Goal: Transaction & Acquisition: Purchase product/service

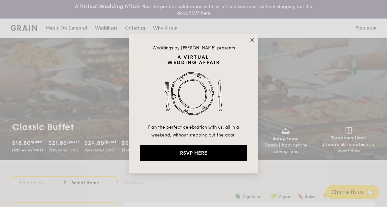
click at [253, 41] on icon at bounding box center [252, 40] width 4 height 4
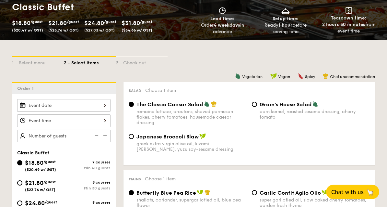
scroll to position [129, 0]
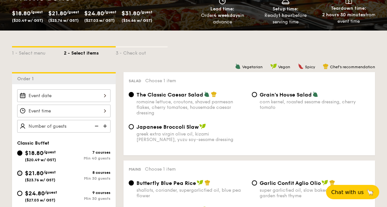
click at [21, 175] on input "$21.80 /guest ($23.76 w/ GST) 8 courses Min 30 guests" at bounding box center [19, 172] width 5 height 5
radio input "true"
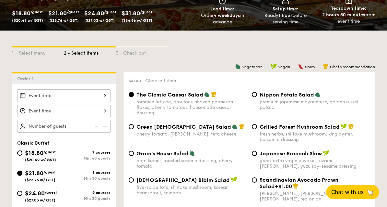
radio input "true"
click at [255, 129] on input "Grilled Forest Mushroom Salad fresh herbs, shiitake mushroom, king oyster, bals…" at bounding box center [254, 126] width 5 height 5
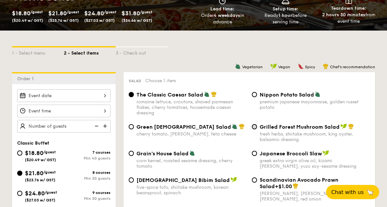
radio input "true"
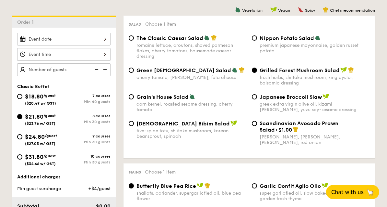
scroll to position [186, 0]
click at [103, 69] on img at bounding box center [106, 70] width 10 height 12
click at [105, 68] on img at bounding box center [106, 70] width 10 height 12
click at [104, 70] on img at bounding box center [106, 70] width 10 height 12
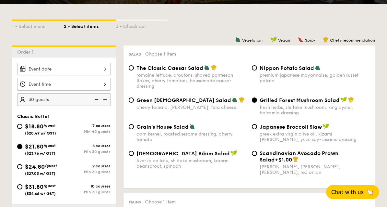
scroll to position [156, 0]
click at [105, 98] on img at bounding box center [106, 99] width 10 height 12
type input "35 guests"
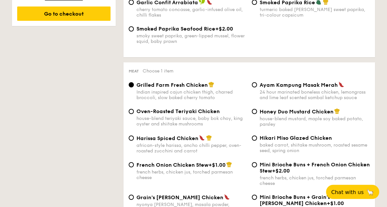
scroll to position [444, 0]
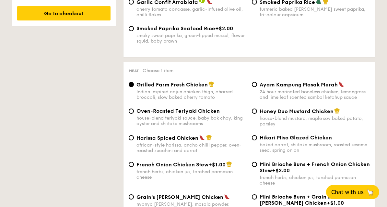
click at [260, 172] on span "Mini Brioche Buns + French Onion Chicken Stew" at bounding box center [315, 167] width 110 height 12
click at [257, 167] on input "Mini Brioche Buns + French Onion Chicken Stew +$2.00 french herbs, chicken jus,…" at bounding box center [254, 164] width 5 height 5
radio input "true"
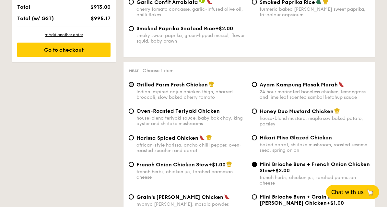
click at [132, 87] on input "Grilled Farm Fresh Chicken Indian inspired cajun chicken thigh, charred broccol…" at bounding box center [131, 84] width 5 height 5
radio input "true"
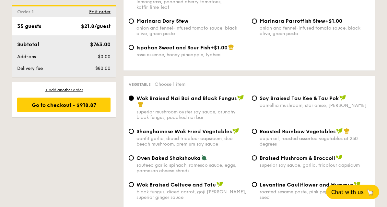
scroll to position [788, 0]
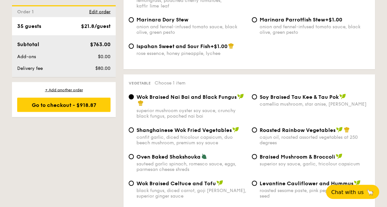
click at [258, 162] on div "Braised Mushroom & Broccoli superior soy sauce, garlic, tricolour capsicum" at bounding box center [310, 159] width 123 height 13
click at [258, 135] on div "Roasted Rainbow Vegetables cajun oil, roasted assorted vegetables at 250 degrees" at bounding box center [310, 136] width 123 height 19
click at [256, 133] on input "Roasted Rainbow Vegetables cajun oil, roasted assorted vegetables at 250 degrees" at bounding box center [254, 129] width 5 height 5
radio input "true"
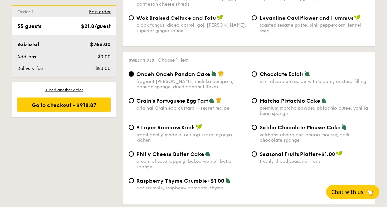
scroll to position [955, 0]
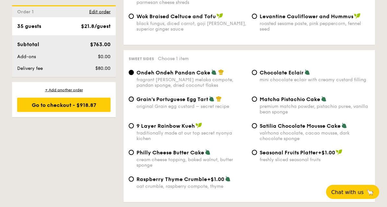
click at [133, 102] on input "Grain's Portuguese Egg Tart original Grain egg custard – secret recipe" at bounding box center [131, 99] width 5 height 5
radio input "true"
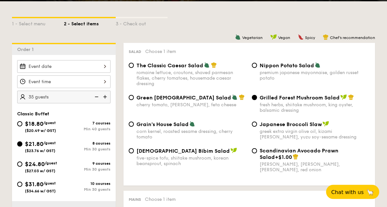
scroll to position [168, 0]
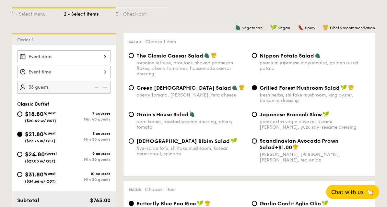
click at [105, 58] on div at bounding box center [63, 57] width 93 height 13
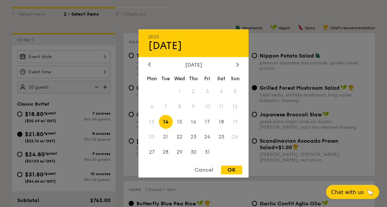
scroll to position [168, 0]
click at [240, 68] on div at bounding box center [238, 65] width 6 height 6
click at [223, 129] on span "15" at bounding box center [221, 122] width 14 height 14
click at [234, 174] on div "OK" at bounding box center [231, 169] width 21 height 9
type input "[DATE]"
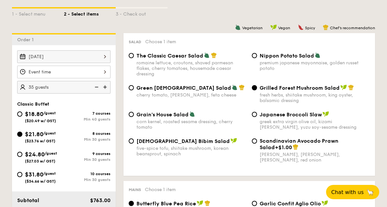
click at [105, 72] on div at bounding box center [63, 72] width 93 height 13
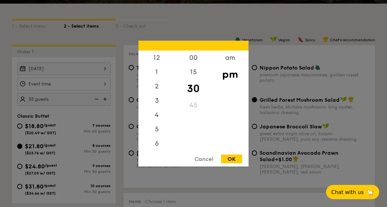
scroll to position [0, 0]
click at [160, 69] on div "12" at bounding box center [157, 59] width 37 height 19
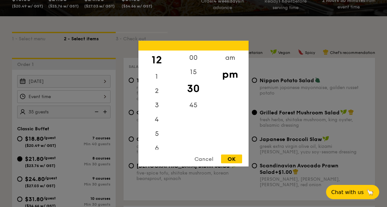
scroll to position [143, 0]
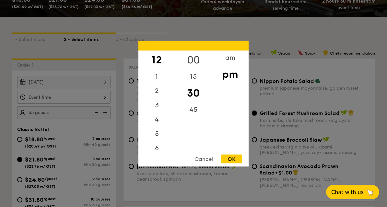
click at [194, 69] on div "00" at bounding box center [193, 59] width 37 height 19
click at [235, 163] on div "OK" at bounding box center [231, 158] width 21 height 9
type input "12:00PM"
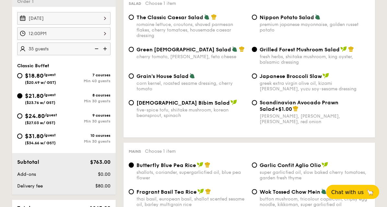
scroll to position [207, 0]
click at [19, 116] on input "$24.80 /guest ($27.03 w/ GST) 9 courses Min 30 guests" at bounding box center [19, 115] width 5 height 5
radio input "true"
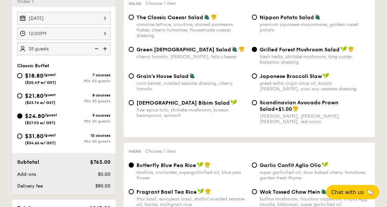
radio input "true"
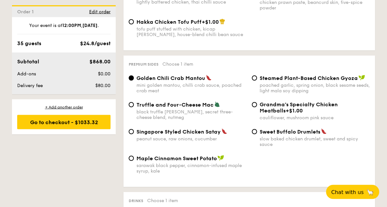
scroll to position [1237, 0]
click at [133, 134] on input "Singapore Styled Chicken Satay peanut sauce, raw onions, cucumber" at bounding box center [131, 131] width 5 height 5
radio input "true"
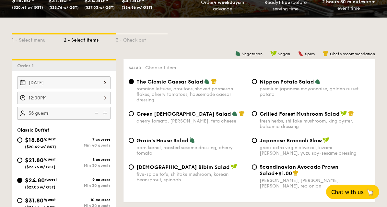
scroll to position [142, 0]
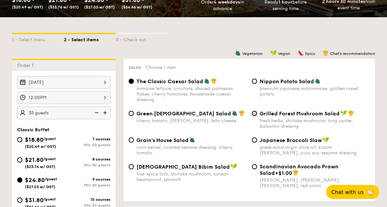
click at [257, 114] on input "Grilled Forest Mushroom Salad fresh herbs, shiitake mushroom, king oyster, bals…" at bounding box center [254, 113] width 5 height 5
radio input "true"
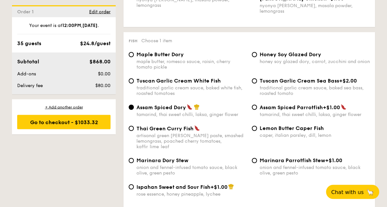
scroll to position [648, 0]
click at [260, 131] on span "Lemon Butter Caper Fish" at bounding box center [292, 128] width 64 height 6
click at [257, 131] on input "Lemon Butter Caper Fish caper, italian parsley, dill, lemon" at bounding box center [254, 128] width 5 height 5
radio input "true"
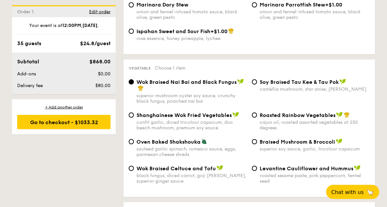
scroll to position [803, 0]
click at [258, 173] on div "Levantine Cauliflower and Hummus roasted sesame paste, pink peppercorn, fennel …" at bounding box center [310, 174] width 123 height 19
click at [260, 171] on span "Levantine Cauliflower and Hummus" at bounding box center [307, 168] width 94 height 6
click at [257, 171] on input "Levantine Cauliflower and Hummus roasted sesame paste, pink peppercorn, fennel …" at bounding box center [254, 167] width 5 height 5
radio input "true"
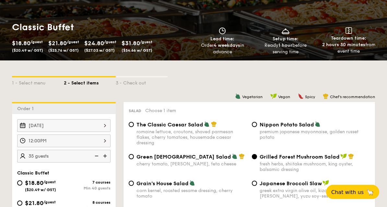
scroll to position [100, 0]
click at [96, 141] on div "12:00PM" at bounding box center [63, 140] width 93 height 13
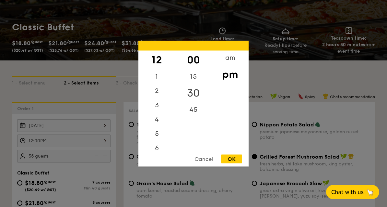
click at [197, 102] on div "30" at bounding box center [193, 92] width 37 height 19
click at [230, 163] on div "OK" at bounding box center [231, 158] width 21 height 9
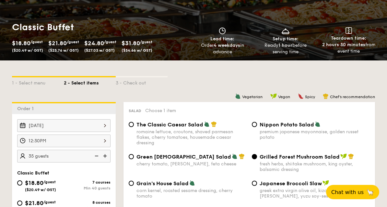
click at [80, 140] on div "12:30PM" at bounding box center [63, 140] width 93 height 13
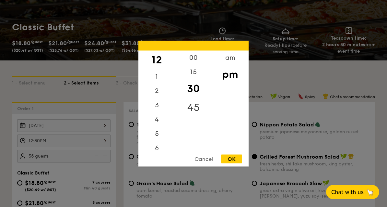
click at [195, 116] on div "45" at bounding box center [193, 107] width 37 height 19
click at [234, 163] on div "OK" at bounding box center [231, 158] width 21 height 9
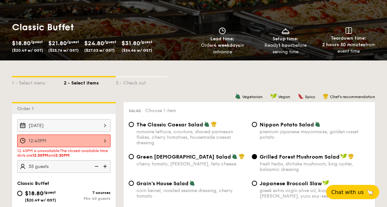
click at [94, 142] on div "12:45PM" at bounding box center [63, 140] width 93 height 13
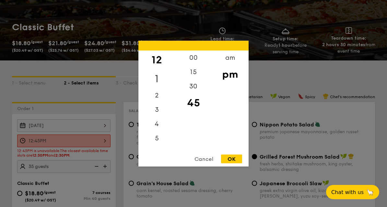
click at [159, 88] on div "1" at bounding box center [157, 78] width 37 height 19
click at [195, 69] on div "00" at bounding box center [193, 59] width 37 height 19
click at [236, 163] on div "OK" at bounding box center [231, 158] width 21 height 9
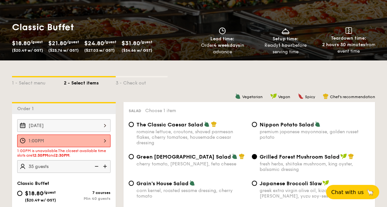
click at [103, 141] on div "1:00PM" at bounding box center [63, 140] width 93 height 13
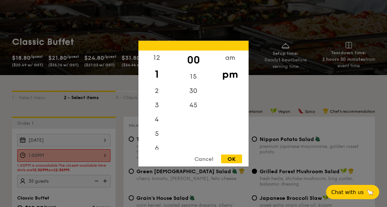
scroll to position [83, 0]
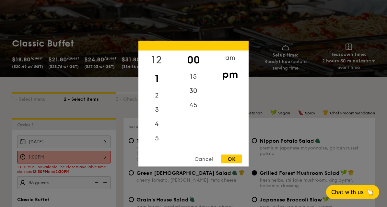
click at [162, 69] on div "12" at bounding box center [157, 59] width 37 height 19
click at [195, 102] on div "30" at bounding box center [193, 92] width 37 height 19
click at [235, 163] on div "OK" at bounding box center [231, 158] width 21 height 9
type input "12:30PM"
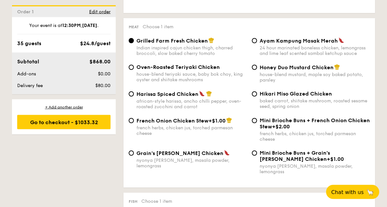
scroll to position [487, 0]
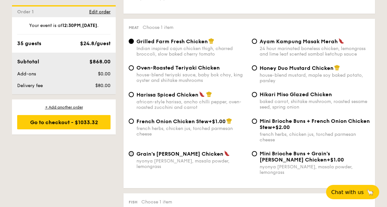
click at [130, 156] on input "Grain's [PERSON_NAME] Chicken nyonya [PERSON_NAME], masala powder, lemongrass" at bounding box center [131, 153] width 5 height 5
radio input "true"
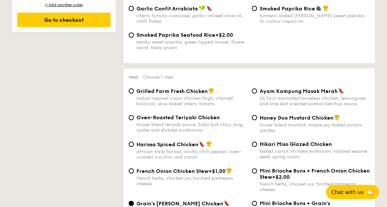
scroll to position [432, 0]
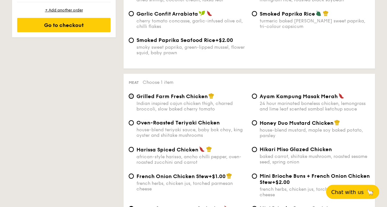
click at [131, 99] on input "Grilled Farm Fresh Chicken Indian inspired cajun chicken thigh, charred broccol…" at bounding box center [131, 96] width 5 height 5
radio input "true"
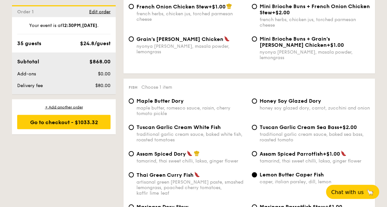
scroll to position [601, 0]
click at [133, 156] on input "Assam Spiced Dory tamarind, thai sweet chilli, laksa, ginger flower" at bounding box center [131, 153] width 5 height 5
radio input "true"
click at [130, 42] on input "Grain's [PERSON_NAME] Chicken nyonya [PERSON_NAME], masala powder, lemongrass" at bounding box center [131, 38] width 5 height 5
radio input "true"
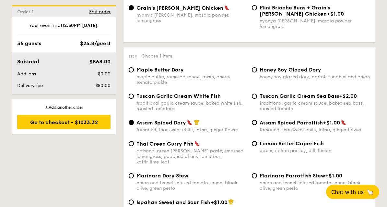
scroll to position [634, 0]
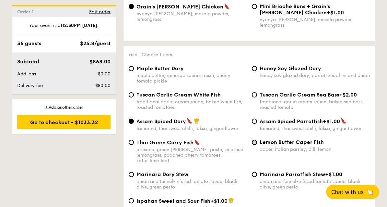
click at [253, 145] on input "Lemon Butter Caper Fish caper, italian parsley, dill, lemon" at bounding box center [254, 142] width 5 height 5
radio input "true"
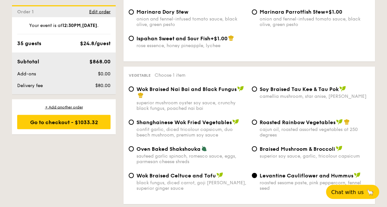
scroll to position [797, 0]
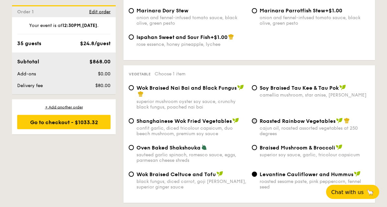
click at [253, 124] on input "Roasted Rainbow Vegetables cajun oil, roasted assorted vegetables at 250 degrees" at bounding box center [254, 120] width 5 height 5
radio input "true"
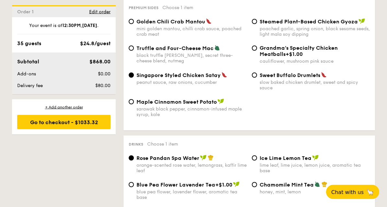
scroll to position [1293, 0]
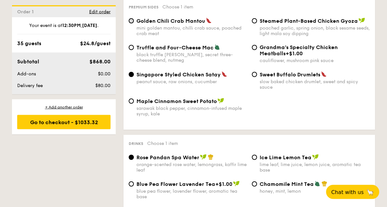
click at [130, 24] on input "Golden Chili Crab Mantou mini golden mantou, chilli crab sauce, poached crab me…" at bounding box center [131, 20] width 5 height 5
radio input "true"
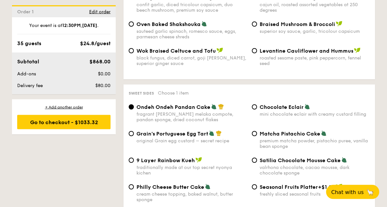
scroll to position [921, 0]
click at [256, 27] on input "Braised Mushroom & Broccoli superior soy sauce, garlic, tricolour capsicum" at bounding box center [254, 23] width 5 height 5
radio input "true"
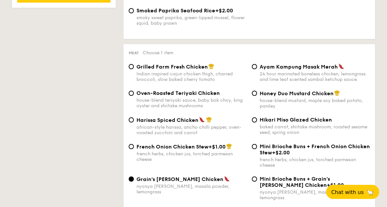
scroll to position [462, 0]
click at [261, 187] on span "Mini Brioche Buns + Grain's [PERSON_NAME] Chicken" at bounding box center [295, 181] width 70 height 12
click at [257, 181] on input "Mini Brioche Buns + Grain's [PERSON_NAME] Chicken +$1.00 nyonya [PERSON_NAME], …" at bounding box center [254, 178] width 5 height 5
radio input "true"
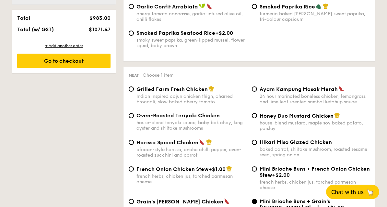
scroll to position [439, 0]
click at [135, 209] on div "Grain's [PERSON_NAME] Chicken nyonya [PERSON_NAME], masala powder, lemongrass" at bounding box center [187, 207] width 123 height 19
click at [131, 204] on input "Grain's [PERSON_NAME] Chicken nyonya [PERSON_NAME], masala powder, lemongrass" at bounding box center [131, 201] width 5 height 5
radio input "true"
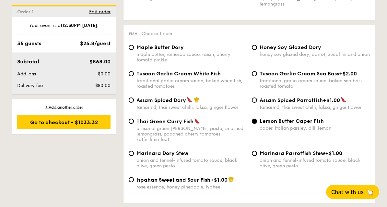
scroll to position [656, 0]
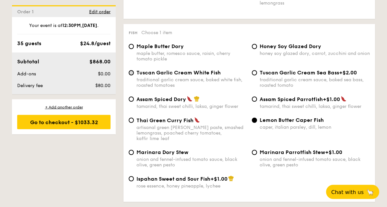
click at [133, 76] on input "Tuscan Garlic Cream White Fish traditional garlic cream sauce, baked white fish…" at bounding box center [131, 72] width 5 height 5
radio input "true"
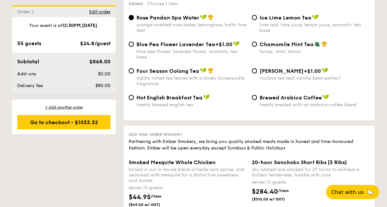
scroll to position [1442, 0]
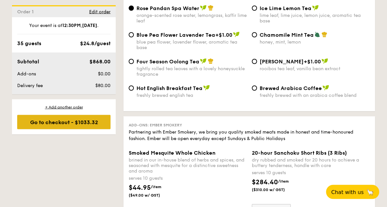
click at [59, 121] on div "Go to checkout - $1033.32" at bounding box center [63, 122] width 93 height 14
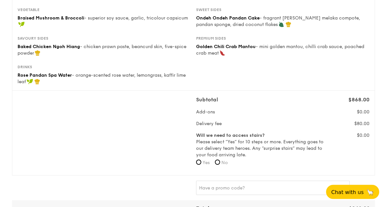
scroll to position [171, 0]
click at [220, 162] on input "No" at bounding box center [217, 161] width 5 height 5
radio input "true"
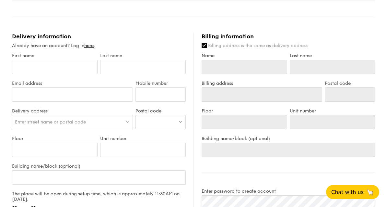
scroll to position [399, 0]
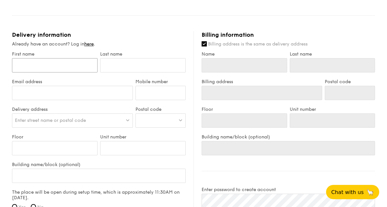
click at [49, 67] on input "First name" at bounding box center [55, 65] width 86 height 14
type input "[PERSON_NAME]"
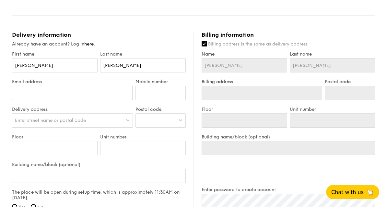
type input "[EMAIL_ADDRESS][DOMAIN_NAME]"
type input "92345788"
type input "[STREET_ADDRESS]"
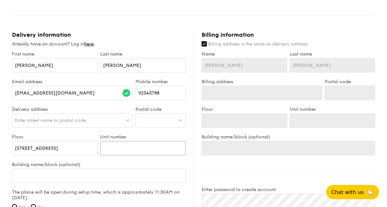
type input "[STREET_ADDRESS]"
click at [27, 115] on div "Enter street name or postal code" at bounding box center [72, 120] width 121 height 14
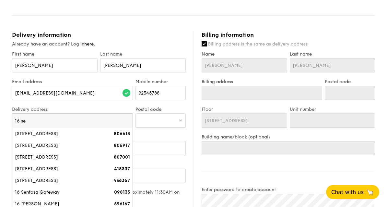
type input "16 sel"
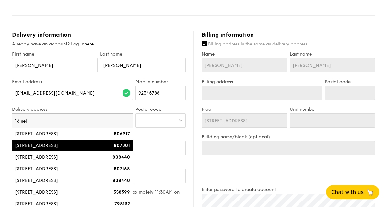
click at [60, 147] on div "[STREET_ADDRESS]" at bounding box center [58, 145] width 86 height 6
type input "[STREET_ADDRESS]"
type input "807001"
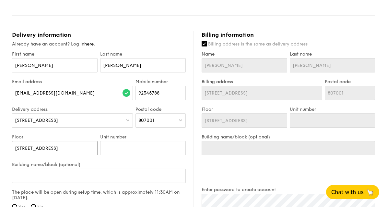
click at [61, 148] on input "[STREET_ADDRESS]" at bounding box center [55, 148] width 86 height 14
type input "16 Seletar Roa"
type input "16 Seletar Ro"
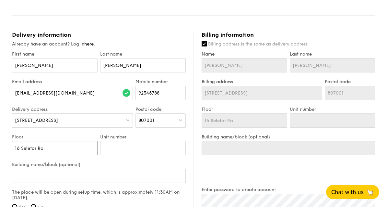
type input "16 Seletar R"
type input "16 Seletar"
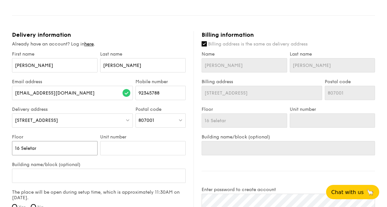
type input "16 Seletar"
type input "16 Seleta"
type input "16 Selet"
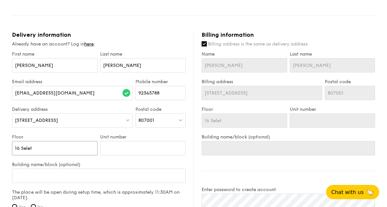
type input "16 Sele"
type input "16 Sel"
type input "16 Se"
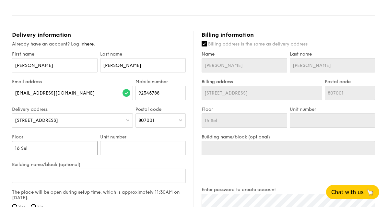
type input "16 Se"
type input "16 S"
type input "16"
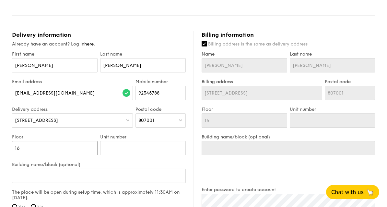
type input "16"
type input "1"
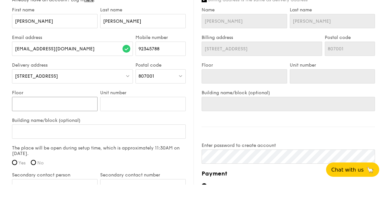
scroll to position [422, 0]
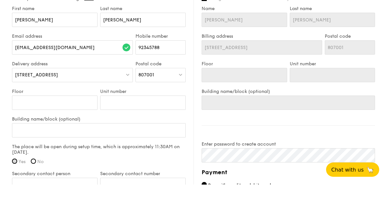
click at [13, 181] on input "Yes" at bounding box center [14, 183] width 5 height 5
radio input "true"
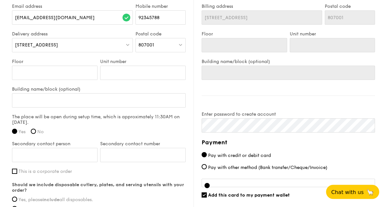
scroll to position [474, 0]
click at [35, 132] on input "No" at bounding box center [33, 130] width 5 height 5
radio input "true"
click at [14, 130] on input "Yes" at bounding box center [14, 130] width 5 height 5
radio input "true"
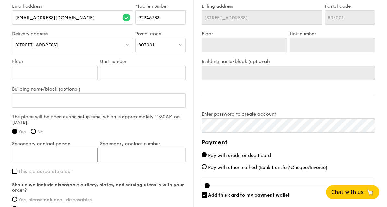
click at [32, 154] on input "Secondary contact person" at bounding box center [55, 155] width 86 height 14
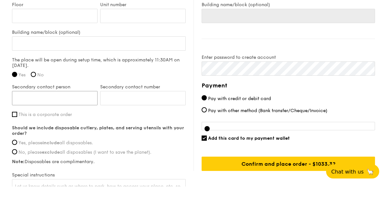
scroll to position [511, 0]
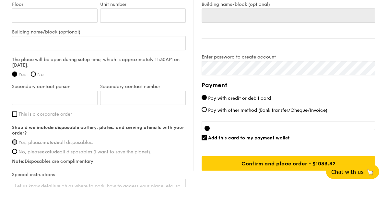
click at [16, 160] on input "Yes, please include all disposables." at bounding box center [14, 162] width 5 height 5
radio input "true"
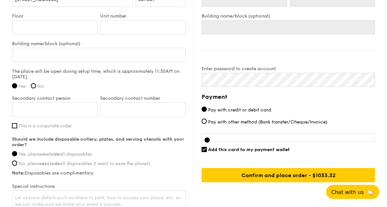
scroll to position [519, 0]
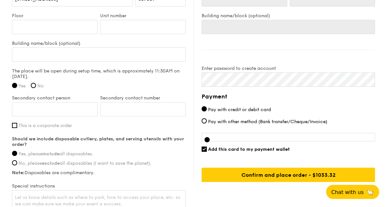
click at [219, 134] on div at bounding box center [289, 137] width 174 height 8
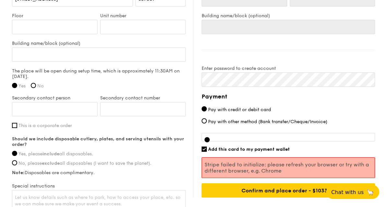
scroll to position [520, 0]
click at [209, 148] on span "Add this card to my payment wallet" at bounding box center [249, 149] width 82 height 6
click at [207, 148] on input "Add this card to my payment wallet" at bounding box center [204, 148] width 5 height 5
checkbox input "false"
click at [211, 139] on div at bounding box center [289, 137] width 174 height 8
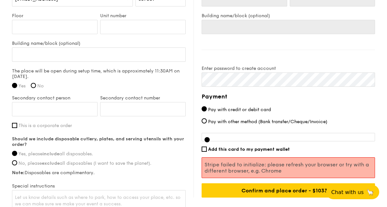
click at [208, 140] on div at bounding box center [207, 139] width 5 height 5
click at [204, 123] on input "Pay with other method (Bank transfer/Cheque/Invoice)" at bounding box center [204, 120] width 5 height 5
radio input "true"
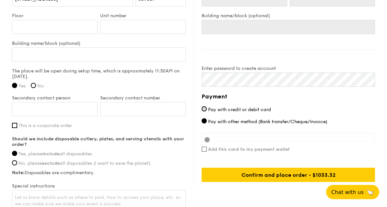
click at [202, 111] on input "Pay with credit or debit card" at bounding box center [204, 108] width 5 height 5
radio input "true"
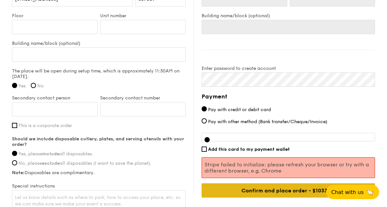
click at [333, 191] on input "Confirm and place order - $1033.32" at bounding box center [289, 190] width 174 height 14
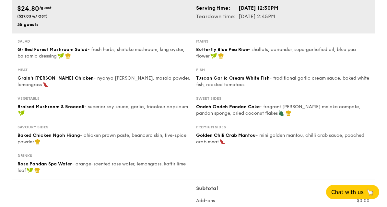
scroll to position [0, 0]
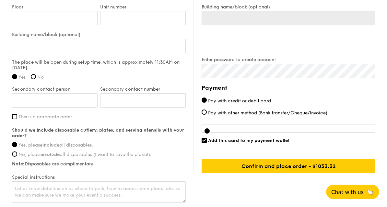
scroll to position [528, 0]
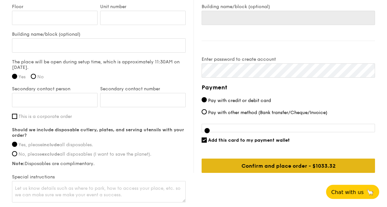
click at [285, 169] on input "Confirm and place order - $1033.32" at bounding box center [289, 166] width 174 height 14
